Goal: Book appointment/travel/reservation

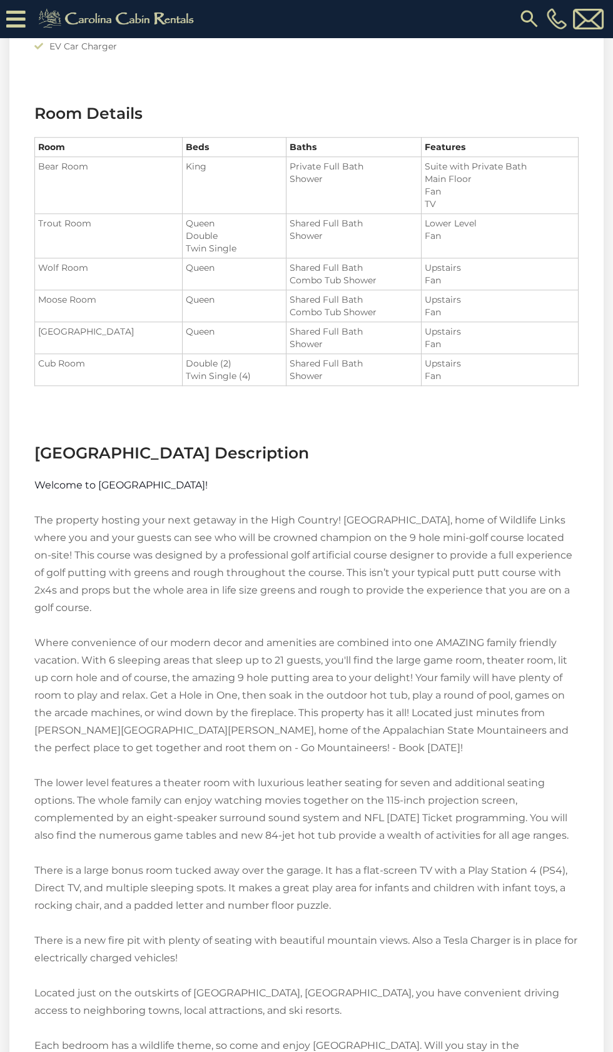
scroll to position [1816, 0]
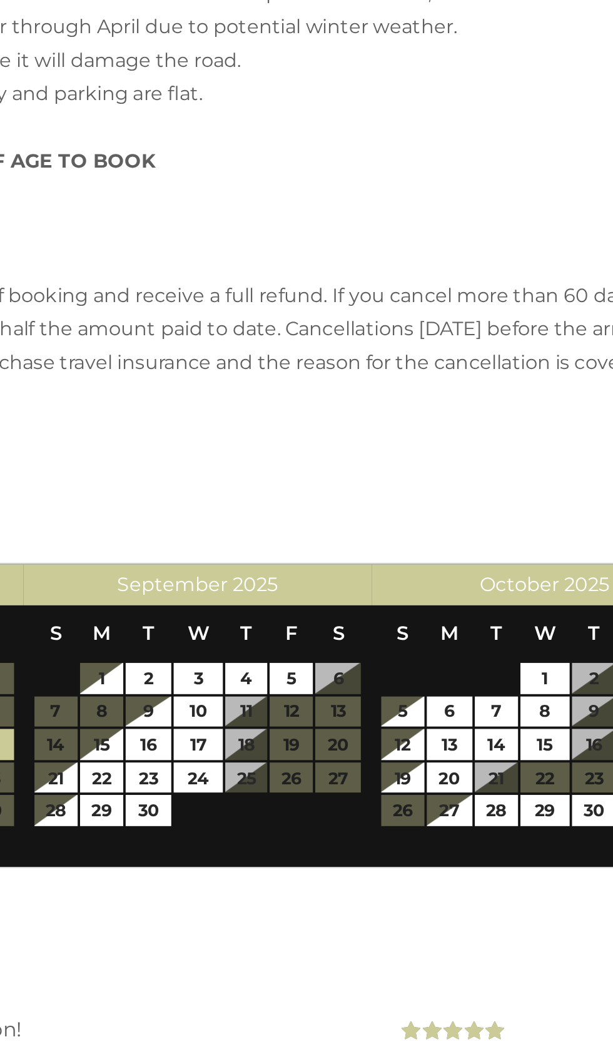
scroll to position [2896, 0]
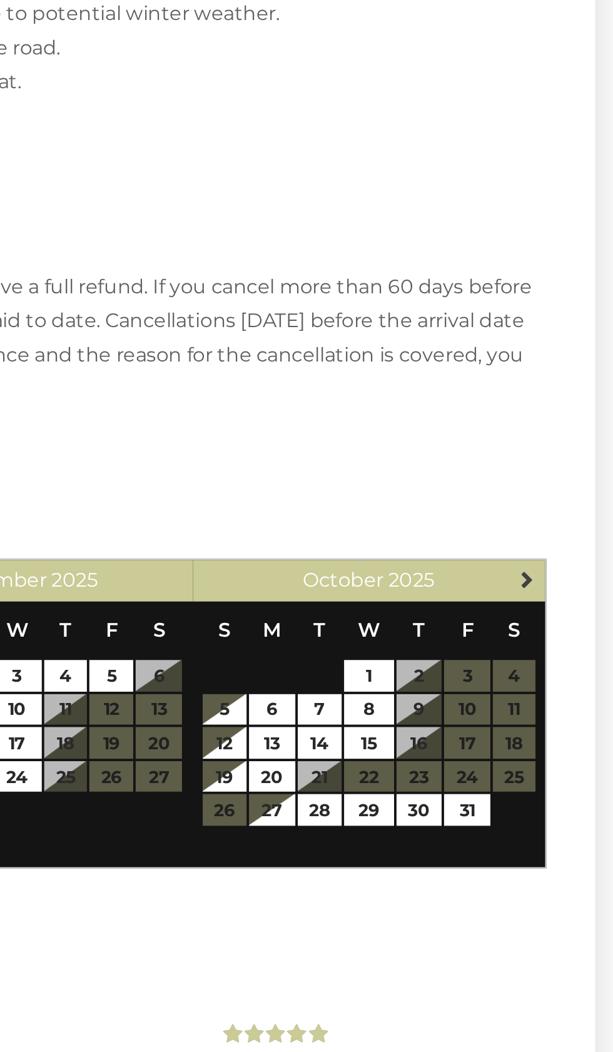
click at [568, 639] on link "Next" at bounding box center [569, 647] width 16 height 16
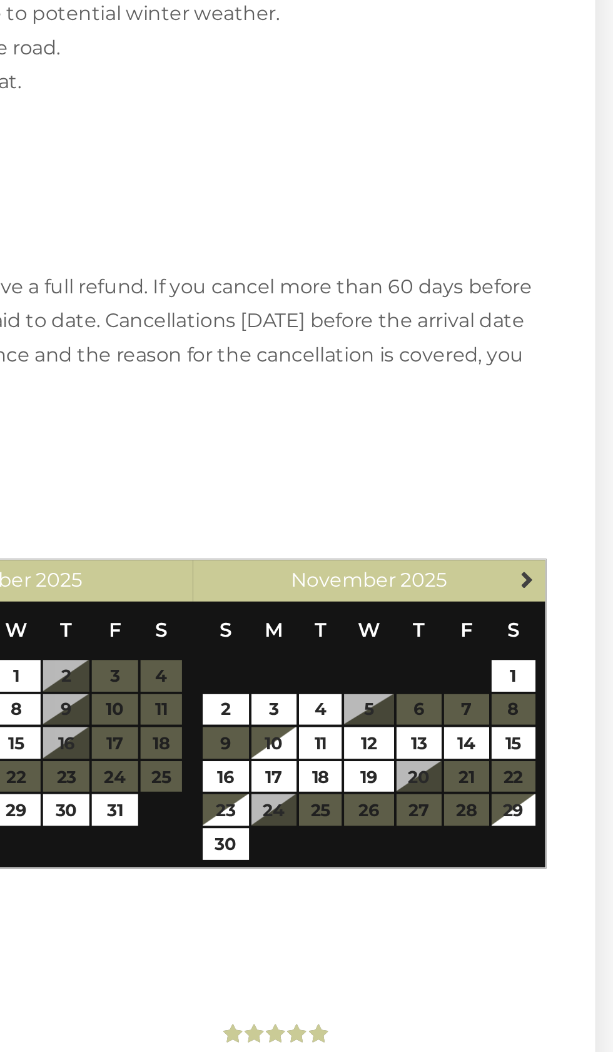
click at [569, 642] on span "Next" at bounding box center [569, 647] width 10 height 10
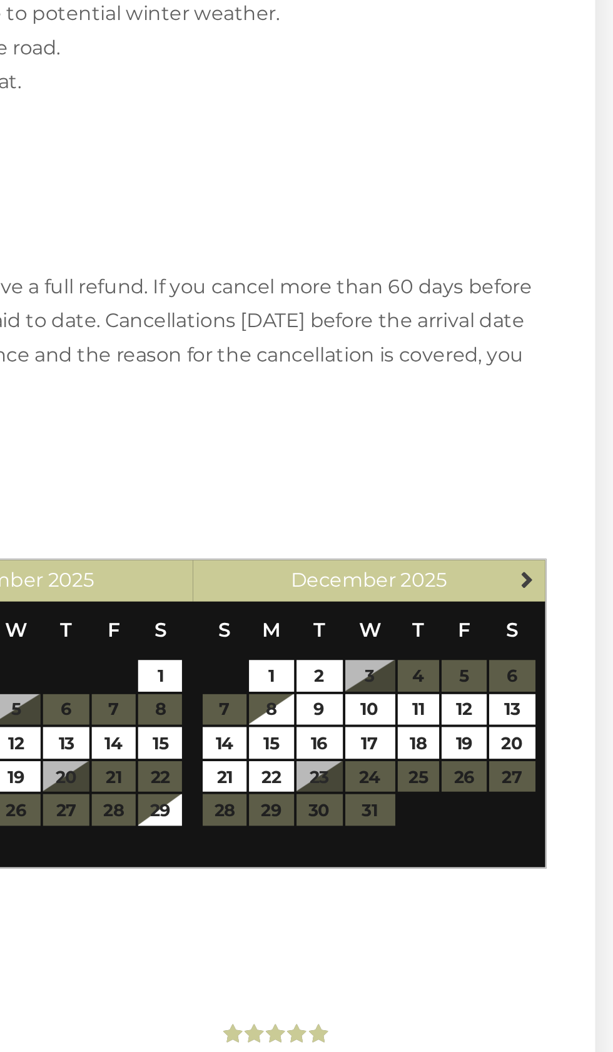
click at [569, 642] on span "Next" at bounding box center [569, 647] width 10 height 10
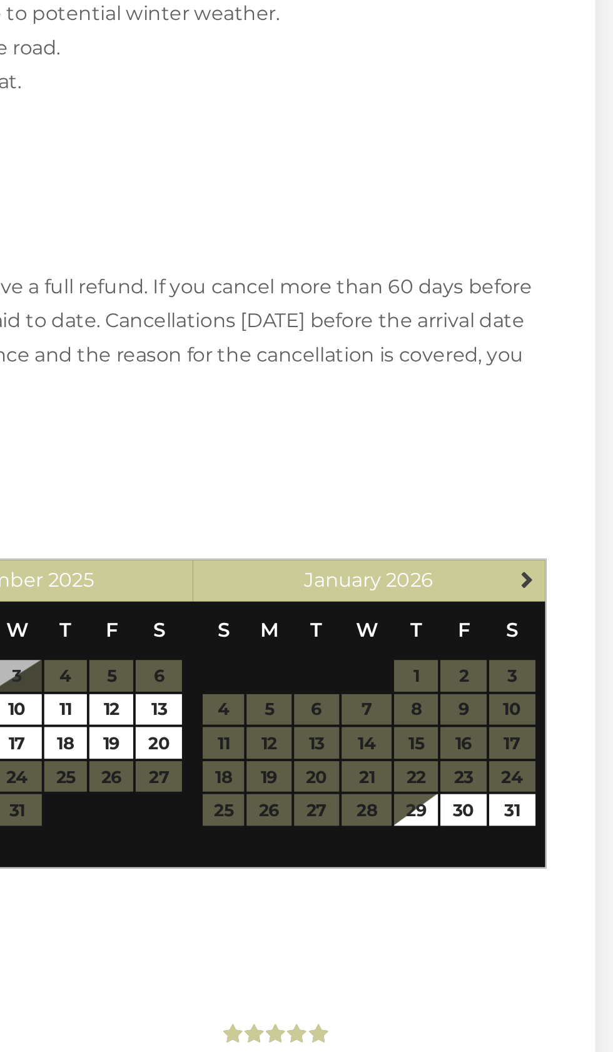
click at [569, 642] on span "Next" at bounding box center [569, 647] width 10 height 10
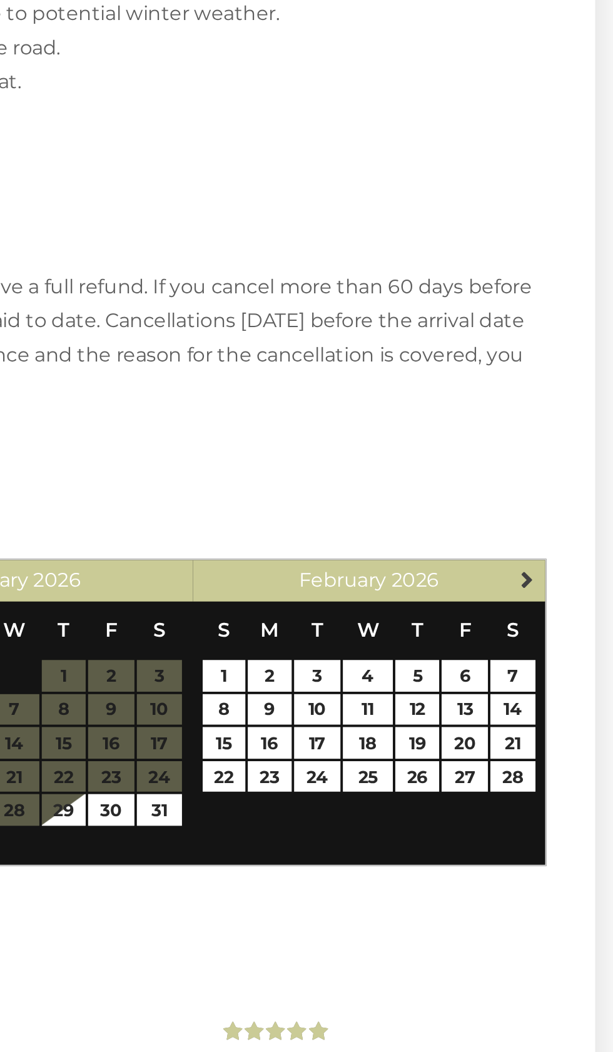
click at [571, 642] on span "Next" at bounding box center [569, 647] width 10 height 10
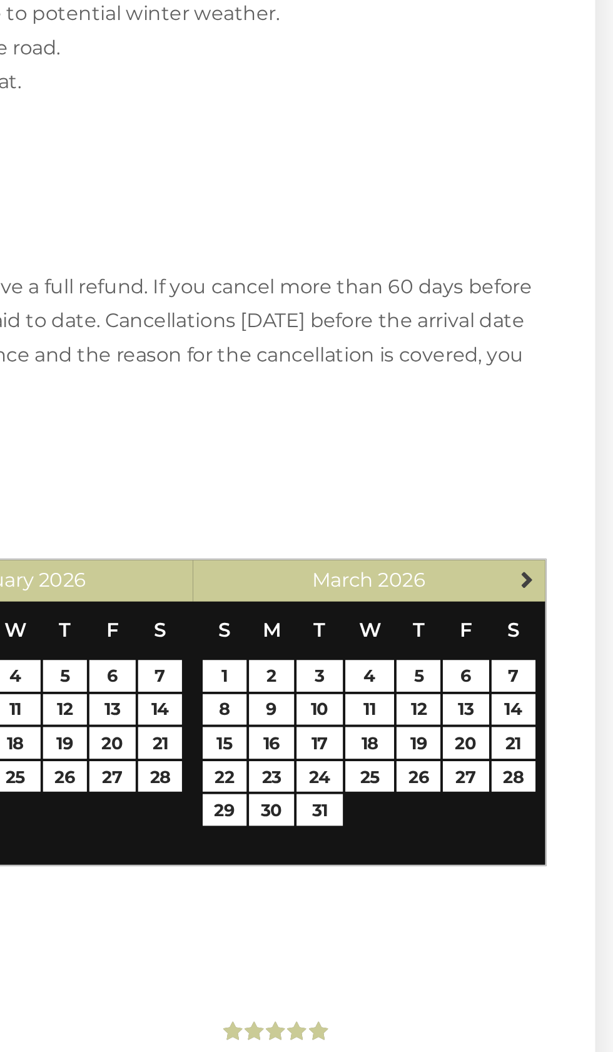
click at [569, 642] on span "Next" at bounding box center [569, 647] width 10 height 10
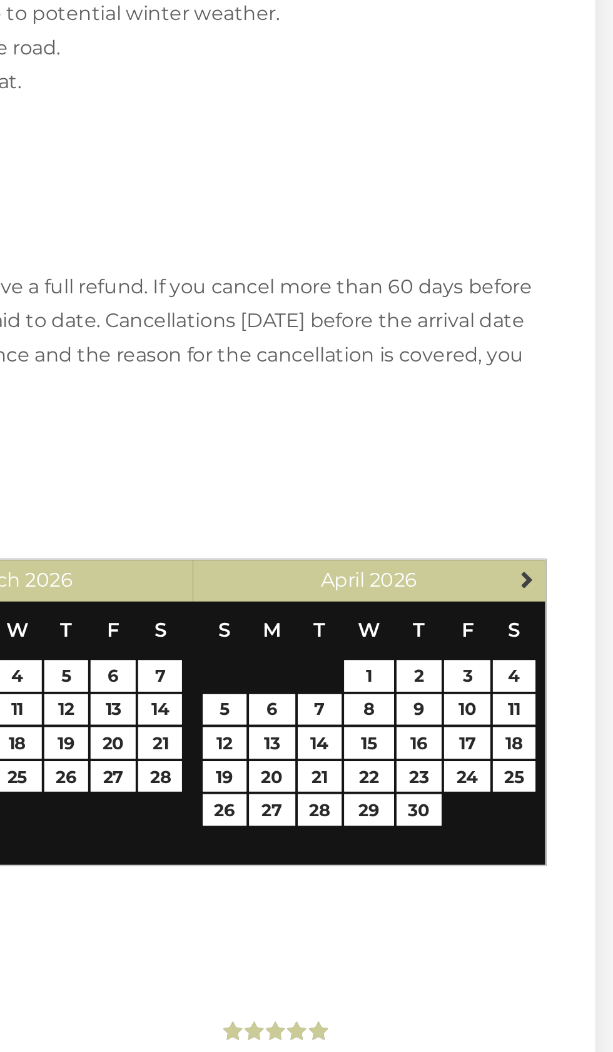
click at [569, 642] on span "Next" at bounding box center [569, 647] width 10 height 10
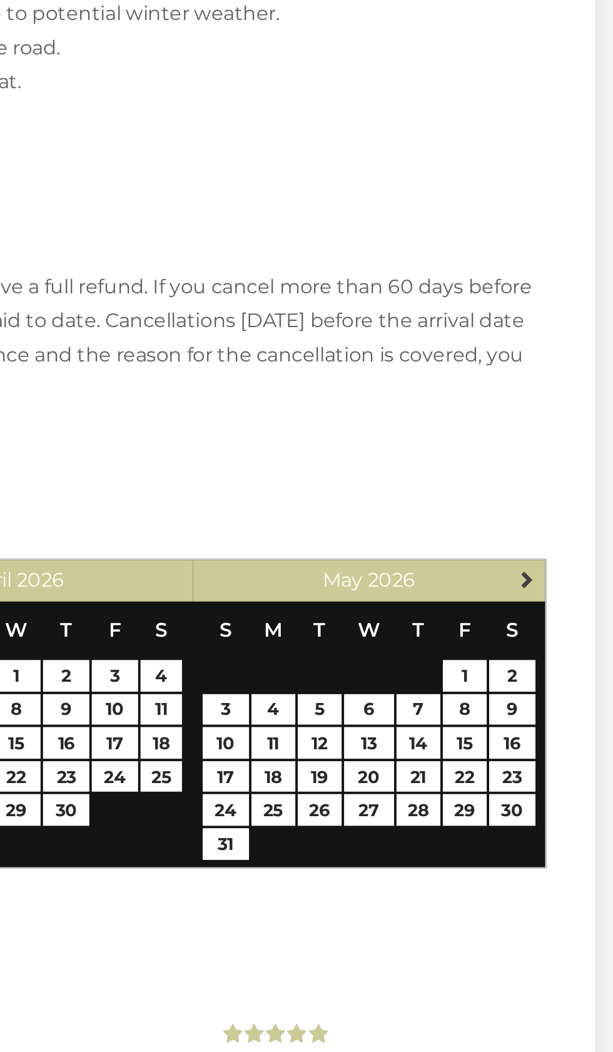
click at [569, 642] on span "Next" at bounding box center [569, 647] width 10 height 10
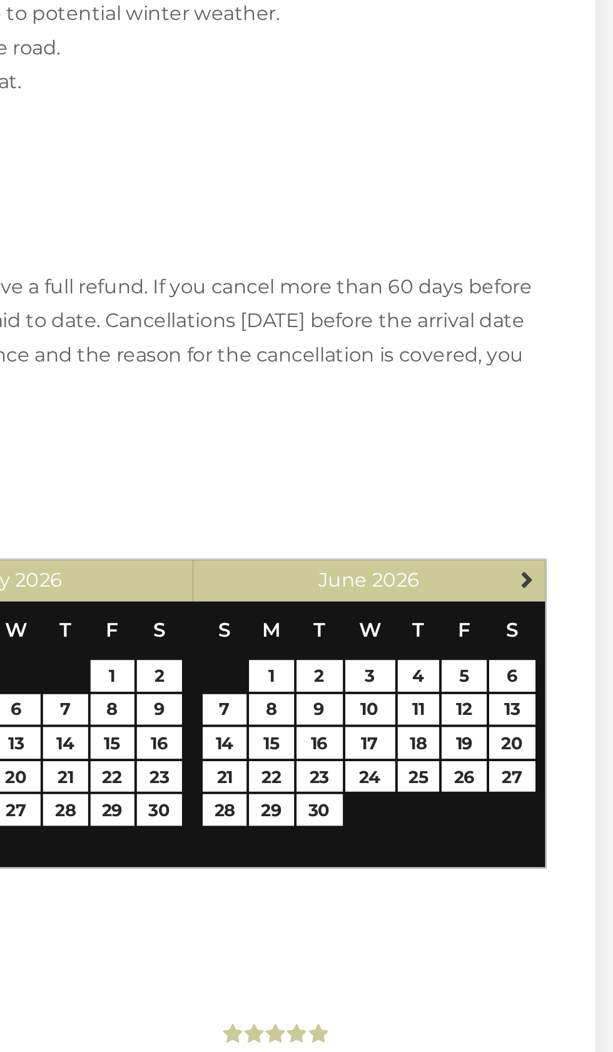
click at [572, 642] on span "Next" at bounding box center [569, 647] width 10 height 10
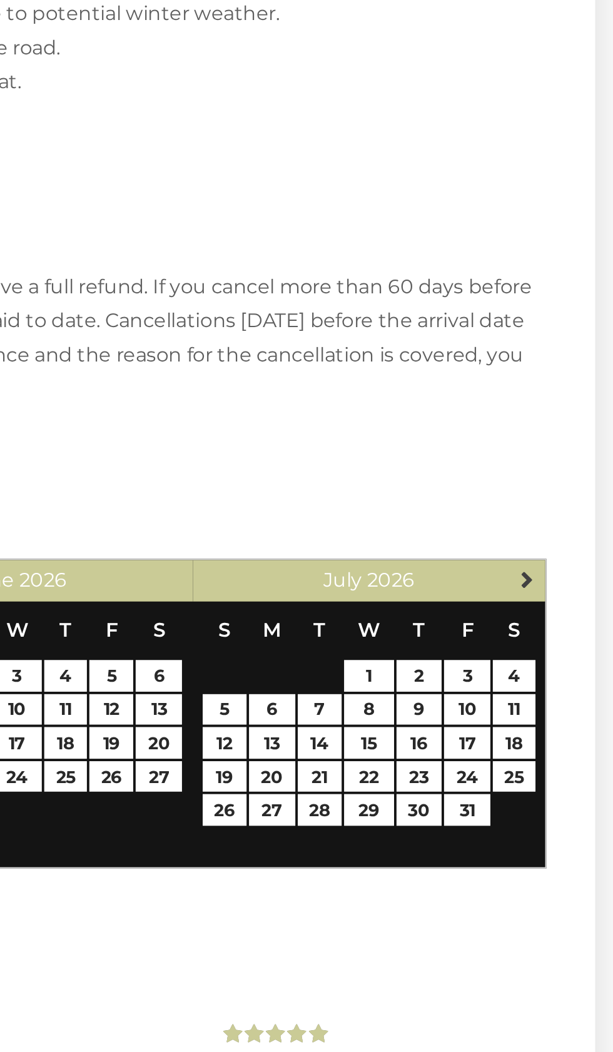
click at [567, 639] on link "Next" at bounding box center [569, 647] width 16 height 16
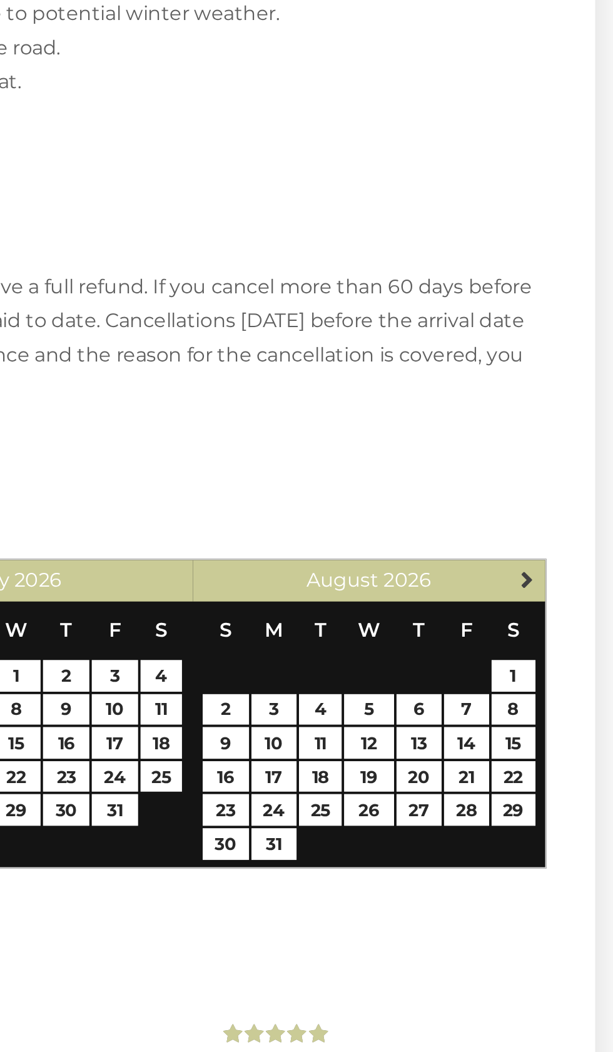
click at [571, 642] on span "Next" at bounding box center [569, 647] width 10 height 10
